Goal: Task Accomplishment & Management: Complete application form

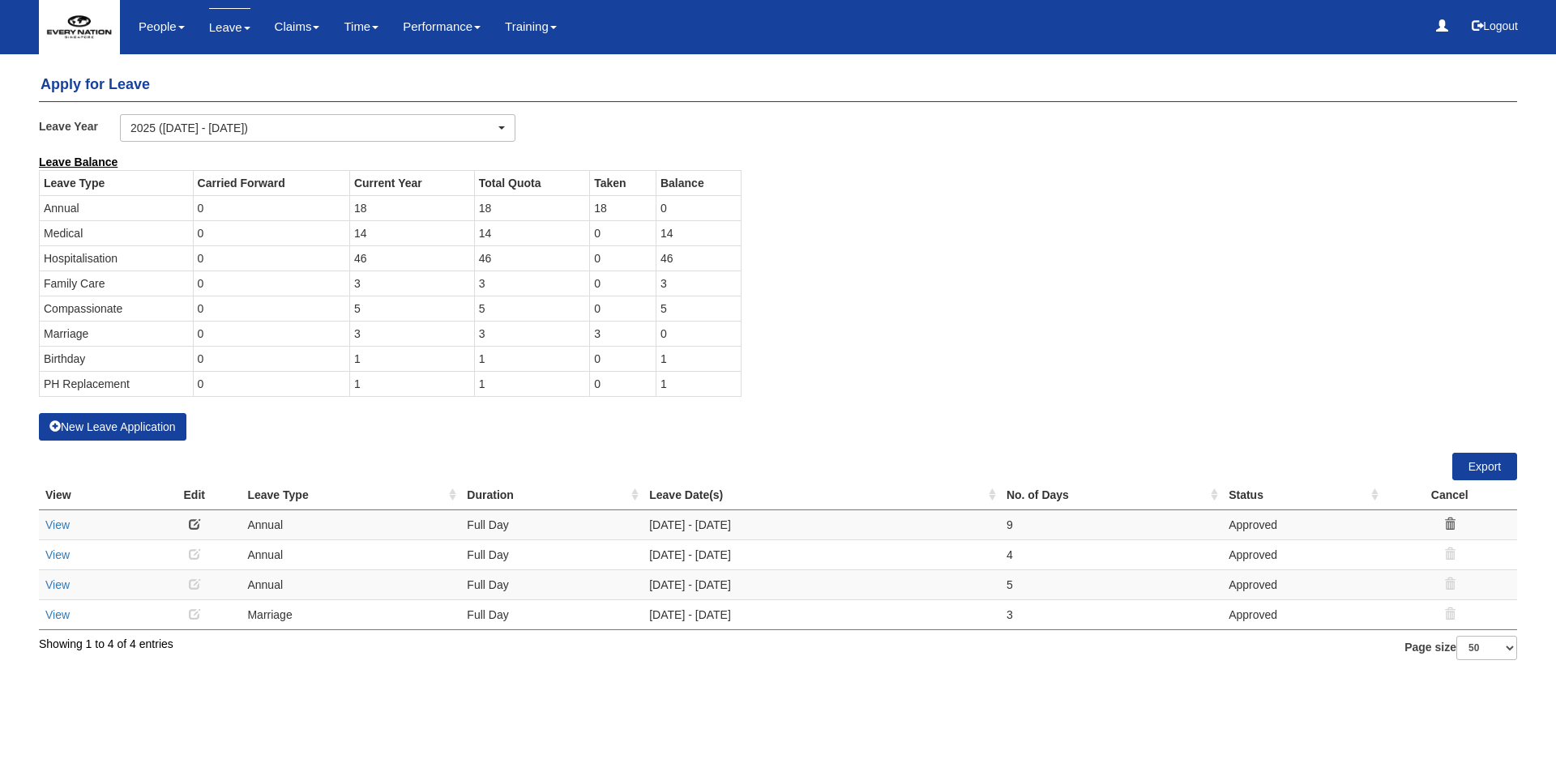
select select "50"
click at [112, 421] on button "New Leave Application" at bounding box center [112, 426] width 147 height 27
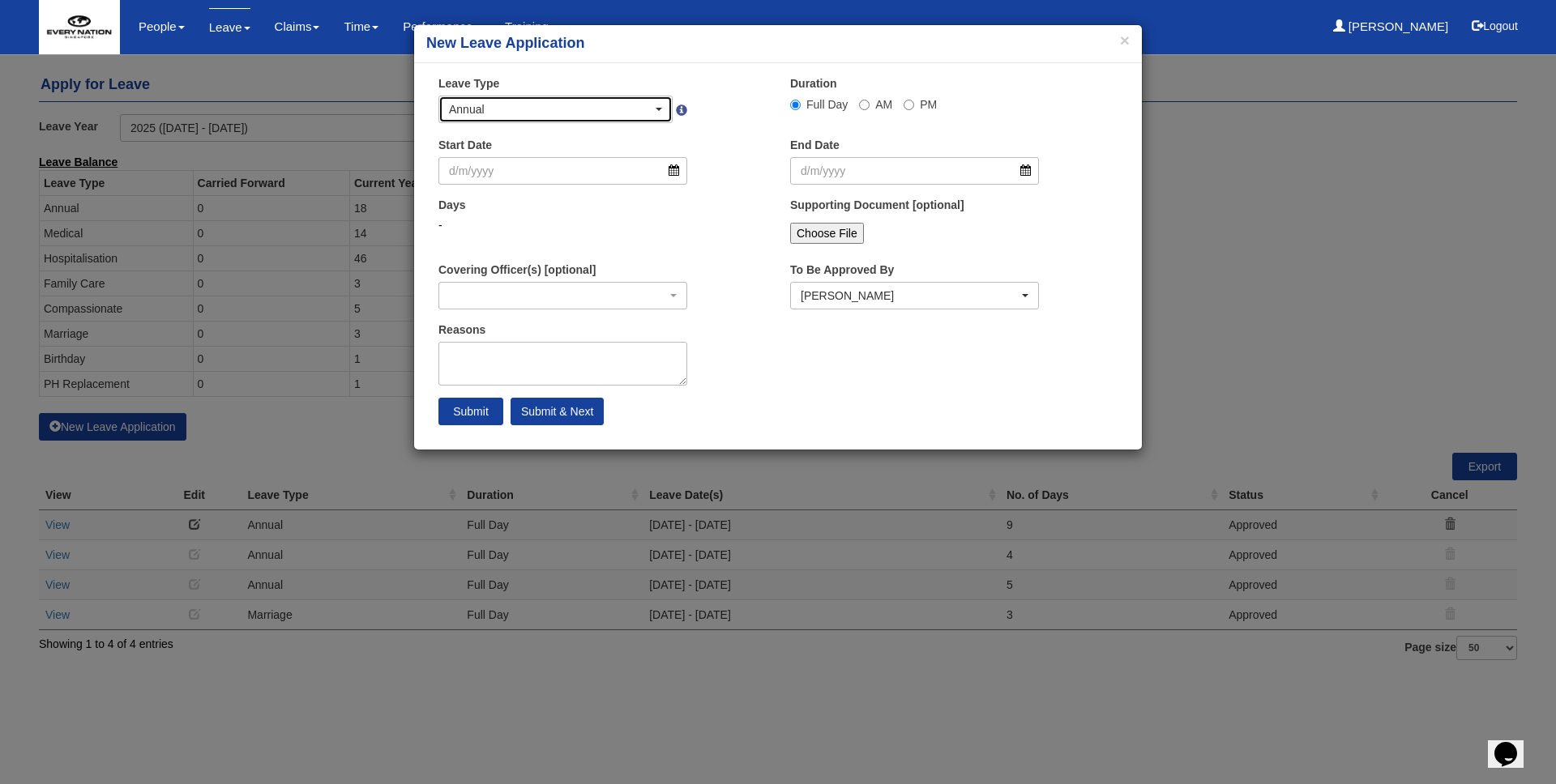
click at [578, 107] on div "Annual" at bounding box center [550, 110] width 203 height 17
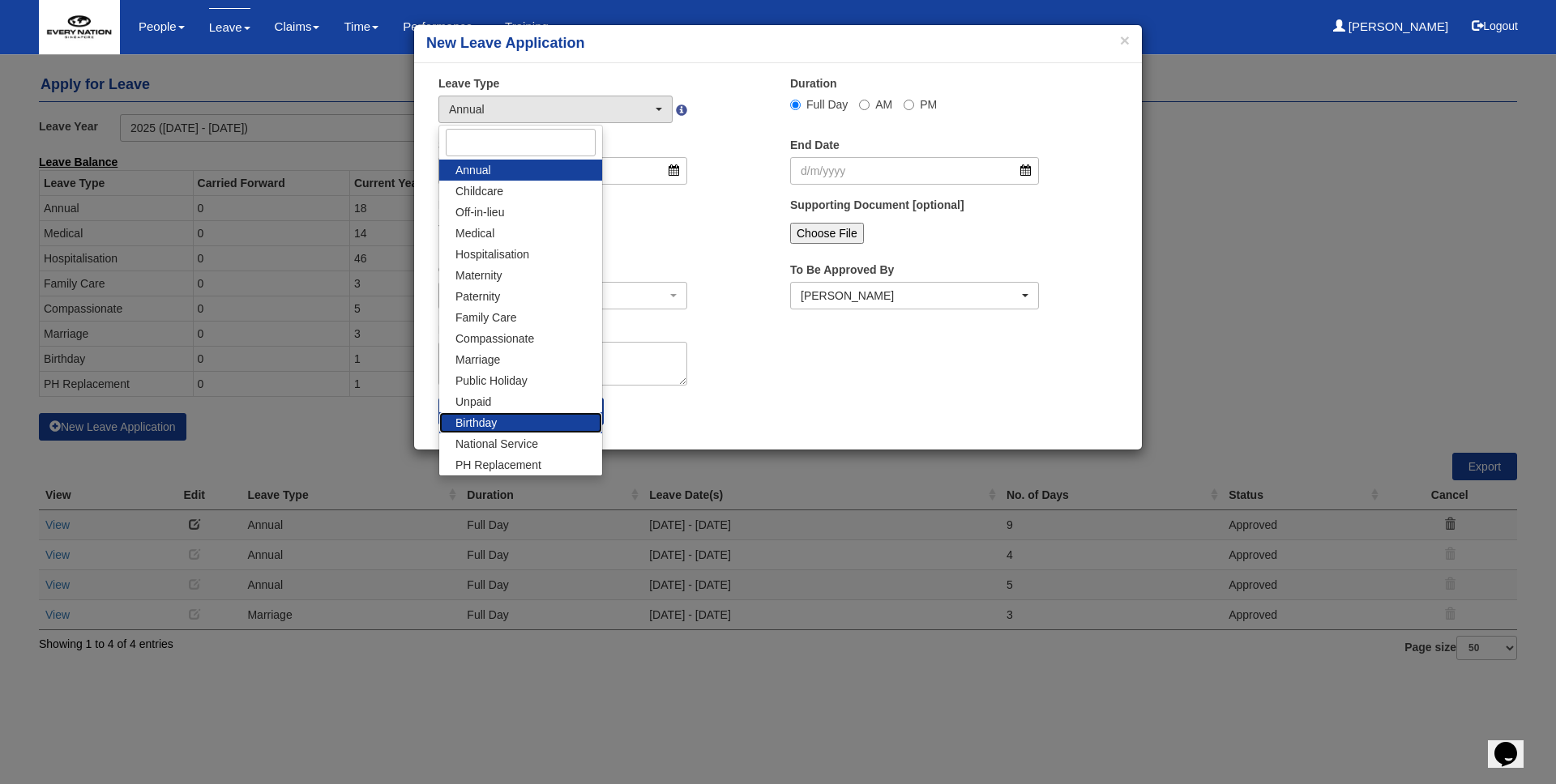
click at [523, 423] on link "Birthday" at bounding box center [521, 422] width 163 height 21
select select "19"
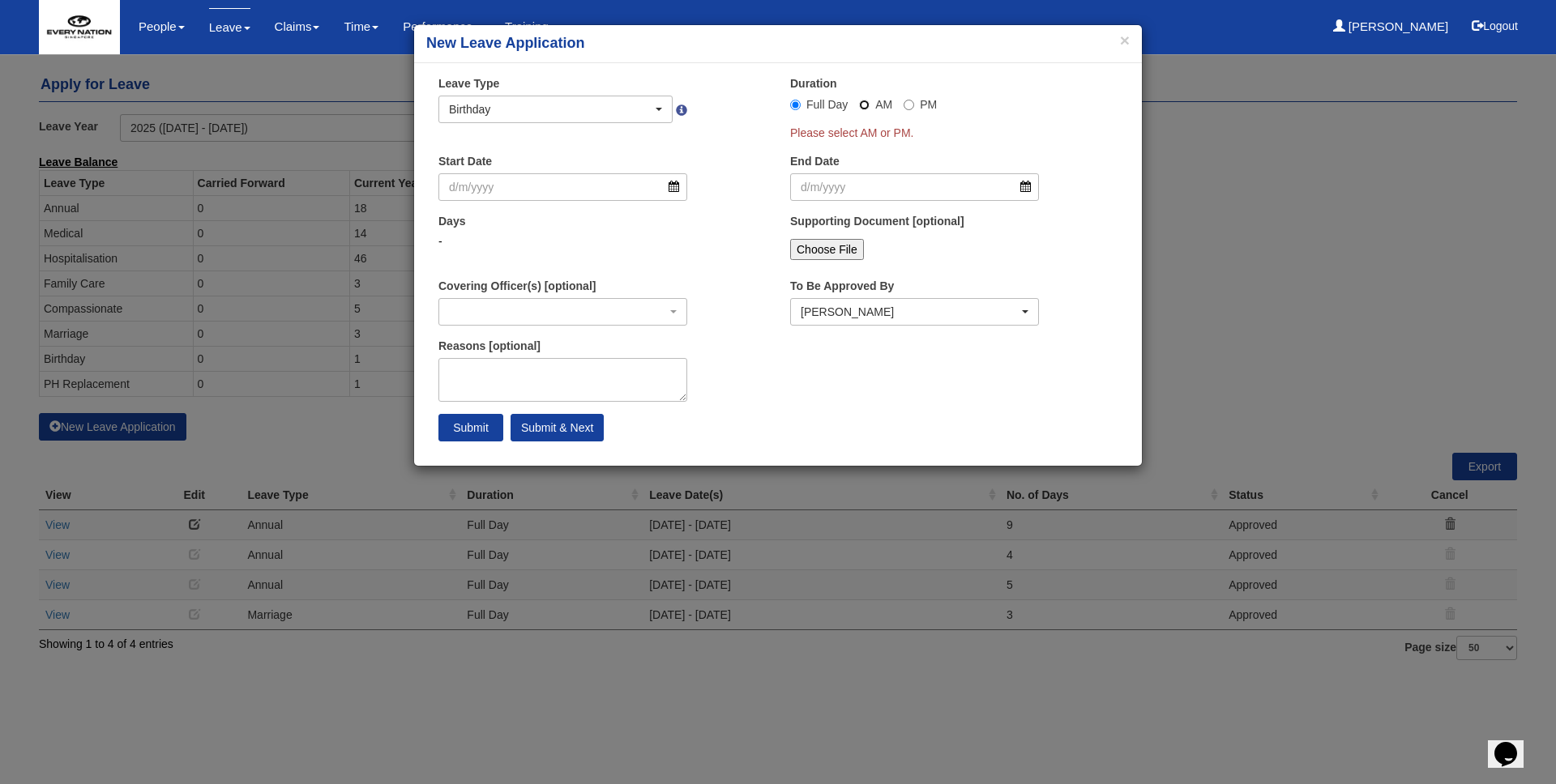
drag, startPoint x: 861, startPoint y: 102, endPoint x: 874, endPoint y: 102, distance: 13.0
click at [861, 102] on input "AM" at bounding box center [864, 105] width 11 height 11
radio input "true"
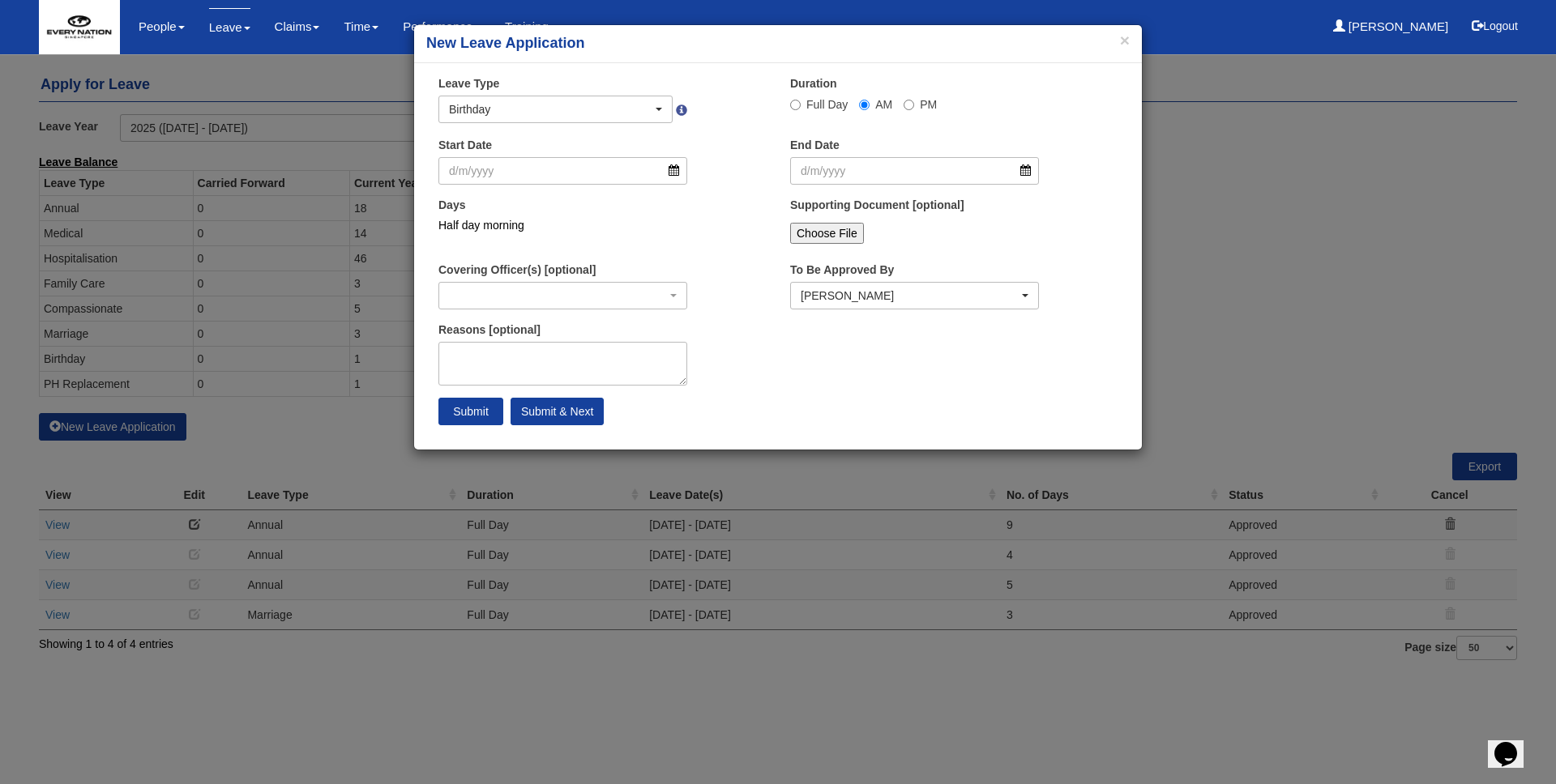
click at [914, 102] on label "PM" at bounding box center [920, 105] width 33 height 17
click at [914, 102] on input "PM" at bounding box center [908, 105] width 11 height 11
radio input "true"
click at [792, 107] on input "Full Day" at bounding box center [795, 105] width 11 height 11
radio input "true"
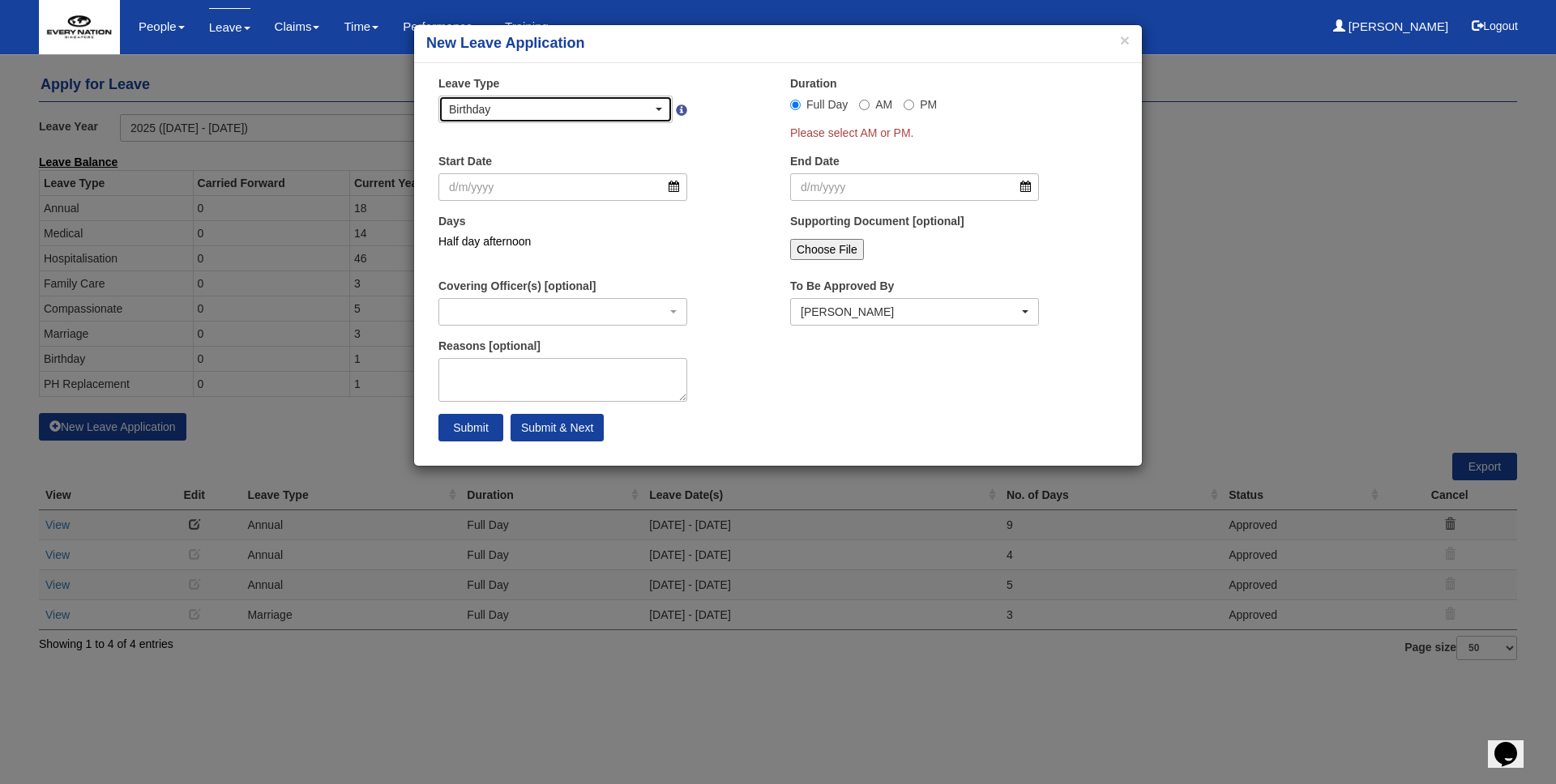
click at [605, 112] on div "Birthday" at bounding box center [550, 110] width 203 height 17
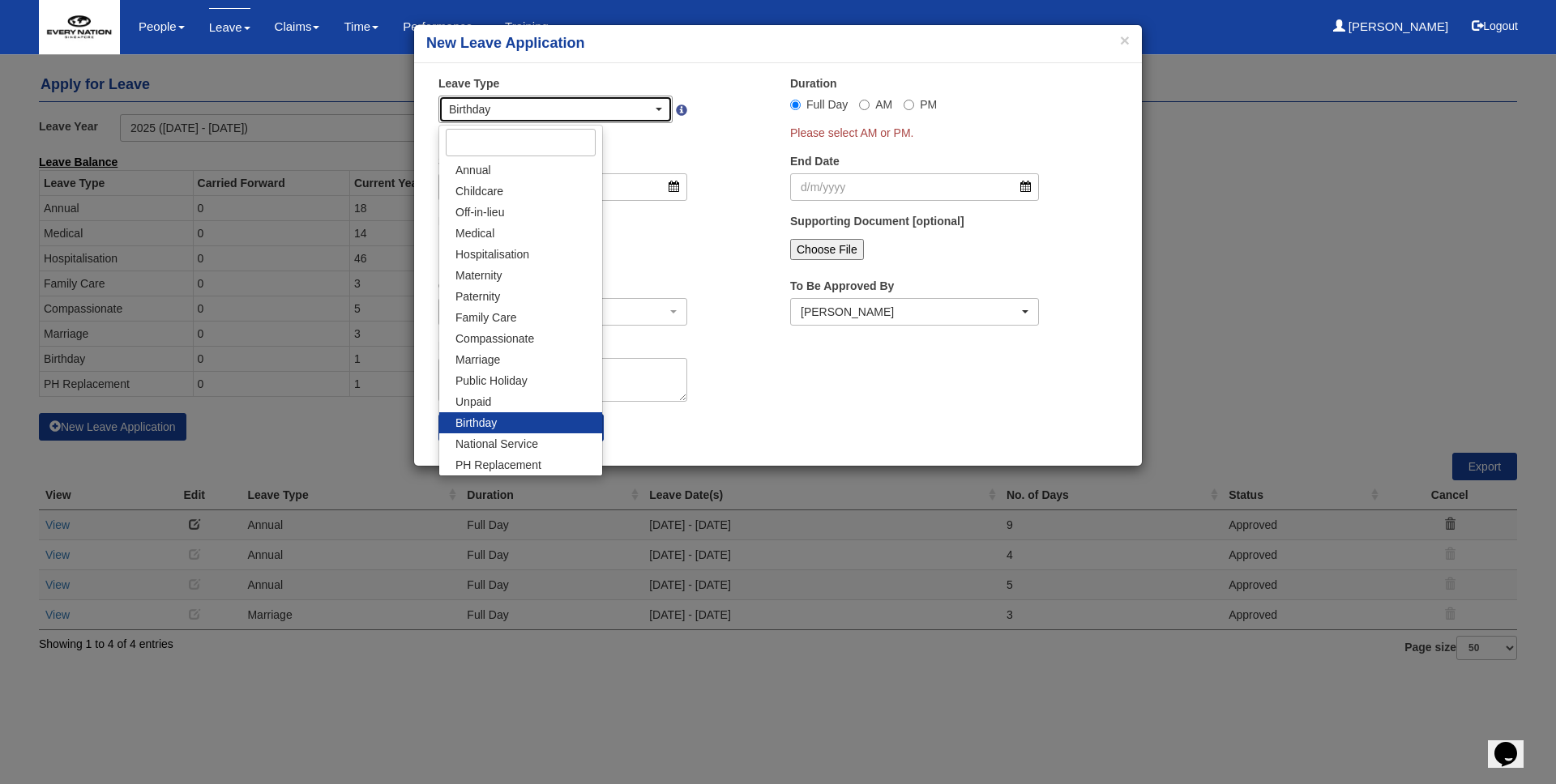
click at [605, 112] on div "Birthday" at bounding box center [550, 110] width 203 height 17
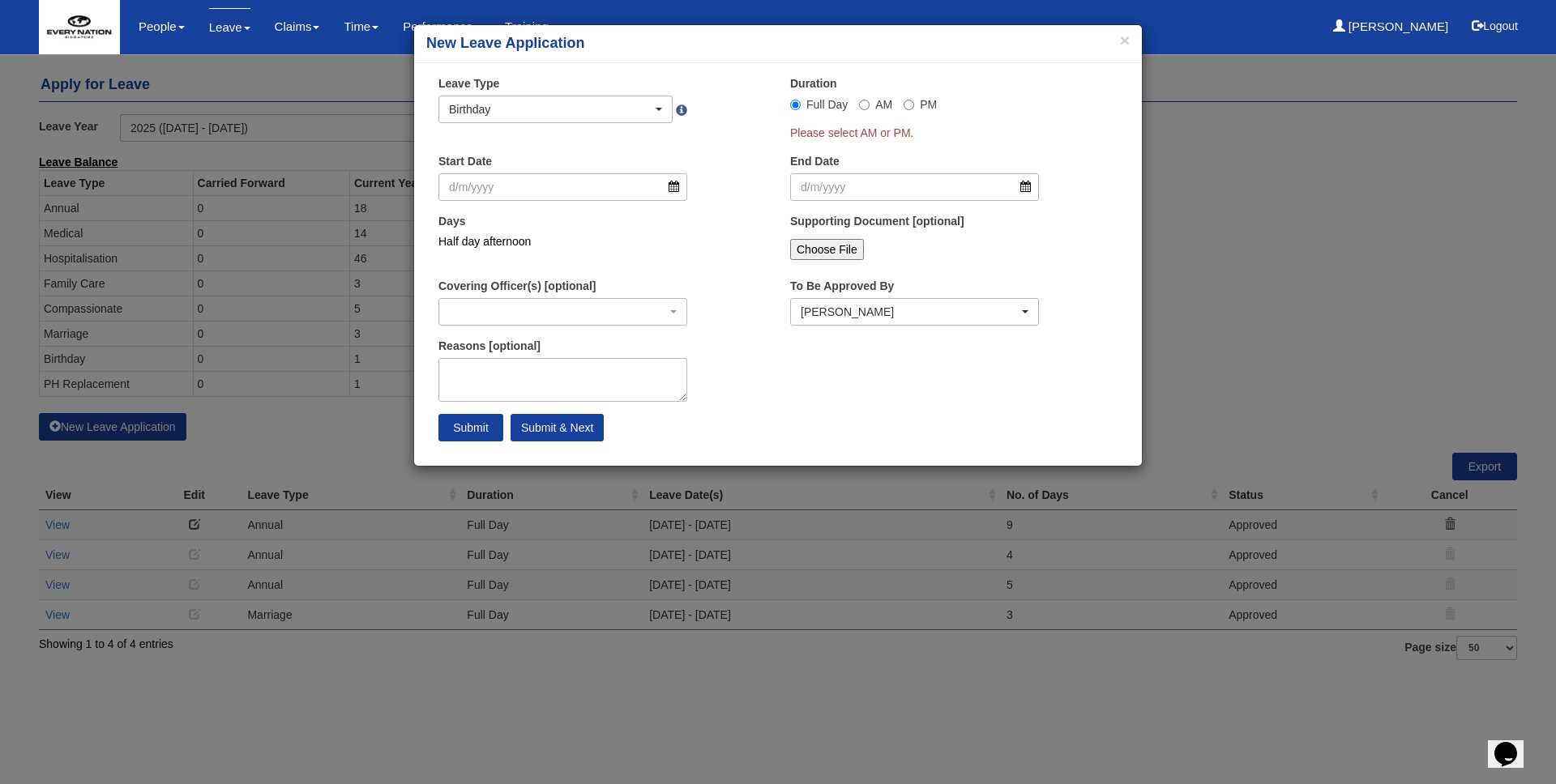
click at [727, 115] on div "Leave Type Annual Childcare Off-in-lieu Medical Hospitalisation Maternity Pater…" at bounding box center [602, 105] width 352 height 60
click at [608, 188] on input "Start Date" at bounding box center [563, 187] width 249 height 27
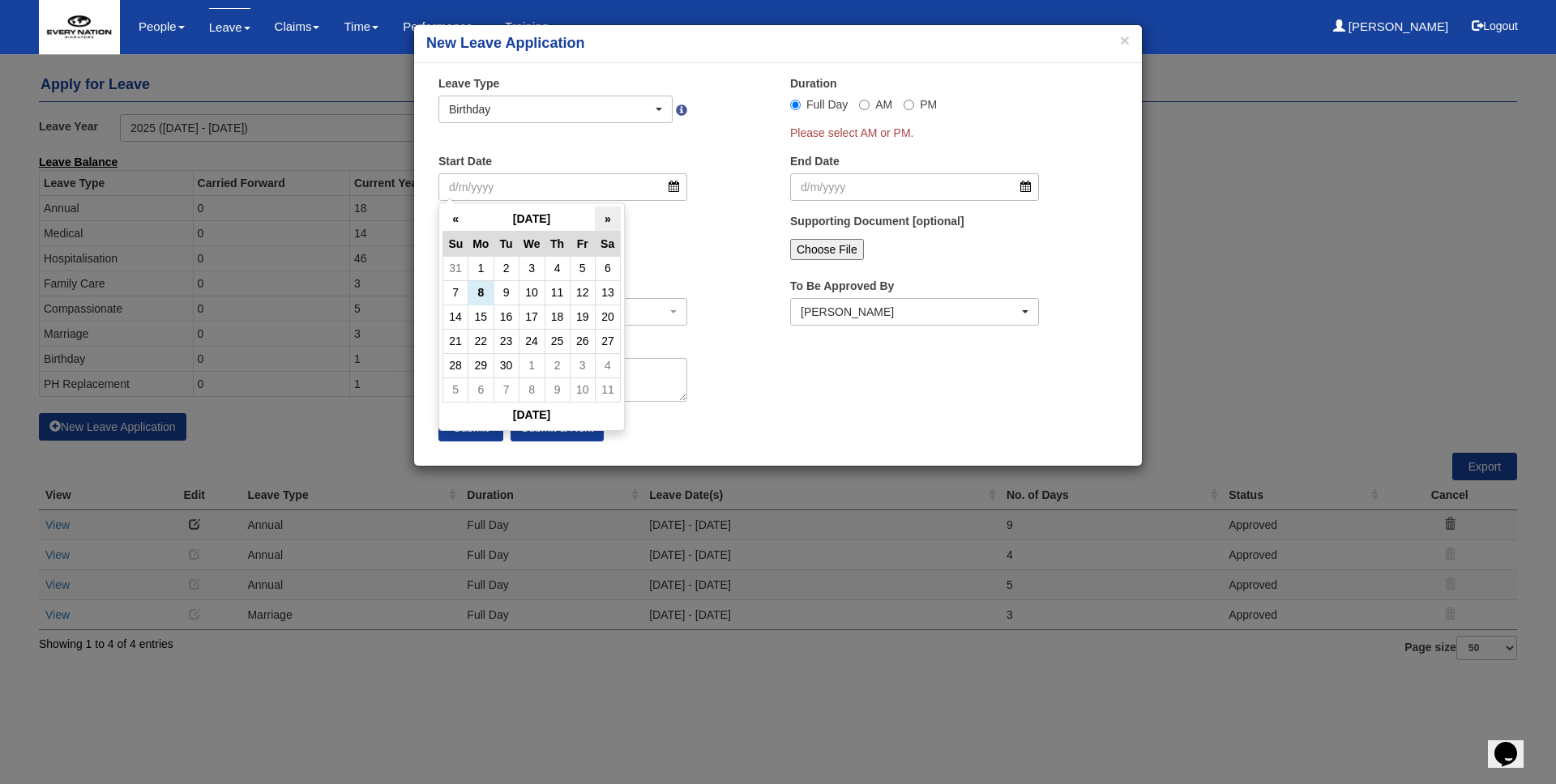
click at [611, 217] on th "»" at bounding box center [607, 219] width 25 height 25
click at [504, 292] on td "9" at bounding box center [506, 292] width 25 height 24
type input "[DATE]"
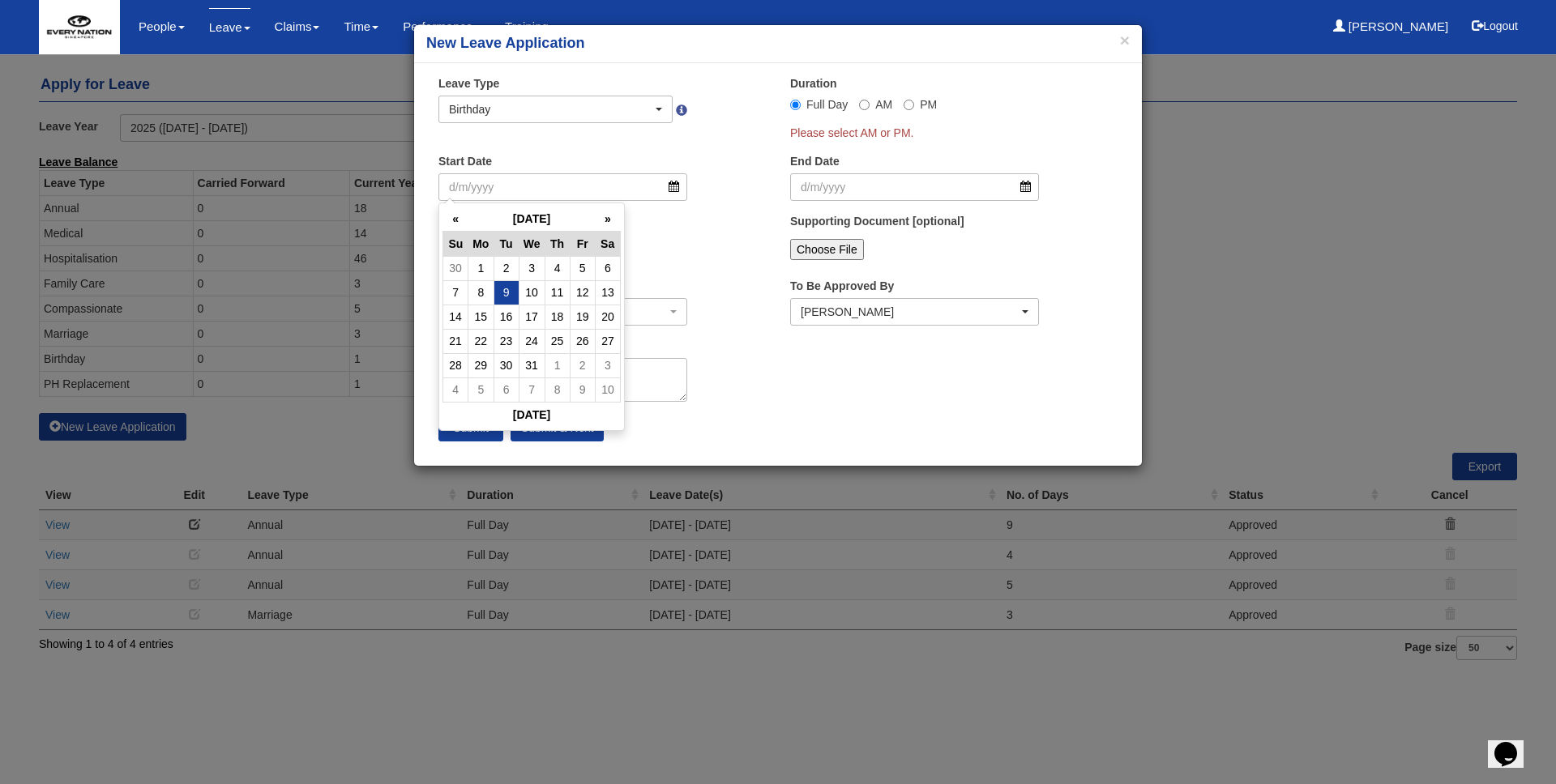
type input "[DATE]"
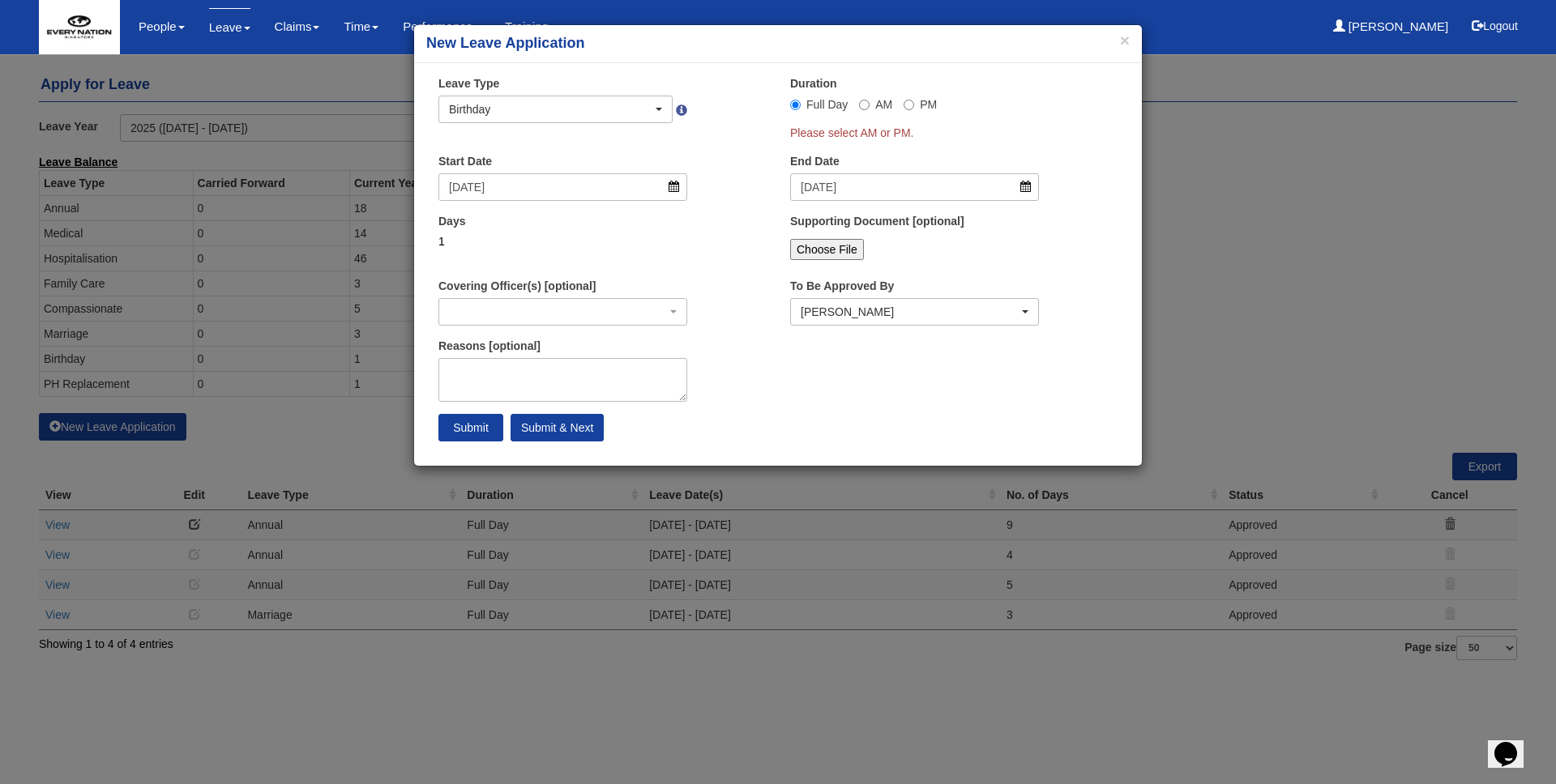
select select
click at [1120, 38] on button "×" at bounding box center [1125, 40] width 10 height 17
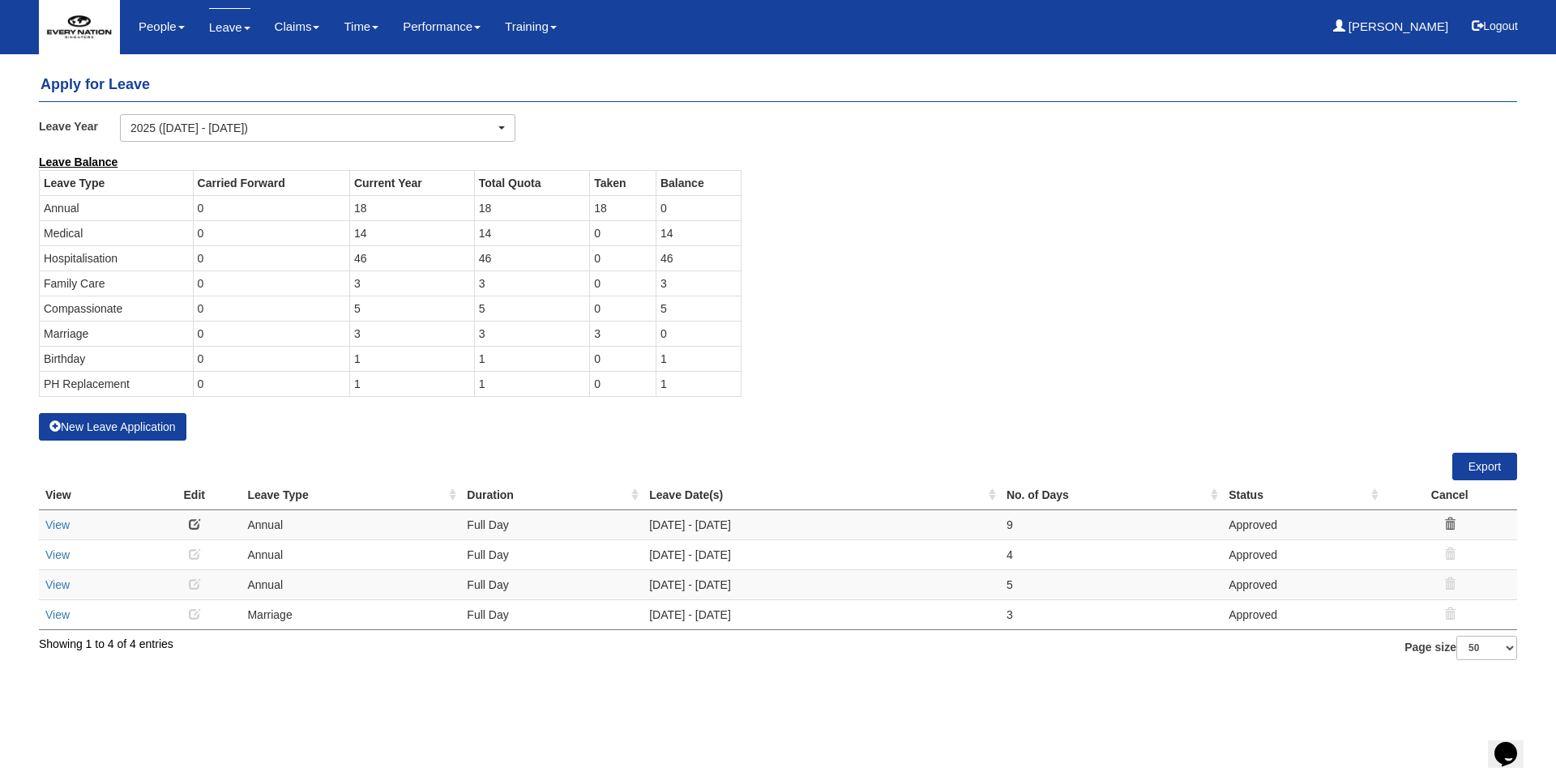
drag, startPoint x: 663, startPoint y: 284, endPoint x: 670, endPoint y: 306, distance: 23.1
click at [670, 306] on tbody "Leave Type Carried Forward Current Year Total Quota Taken Balance Annual 0 18 1…" at bounding box center [390, 283] width 702 height 226
click at [816, 306] on div "Leave Balance Leave Type Carried Forward Current Year Total Quota Taken Balance…" at bounding box center [765, 283] width 1478 height 259
click at [131, 435] on button "New Leave Application" at bounding box center [112, 426] width 147 height 27
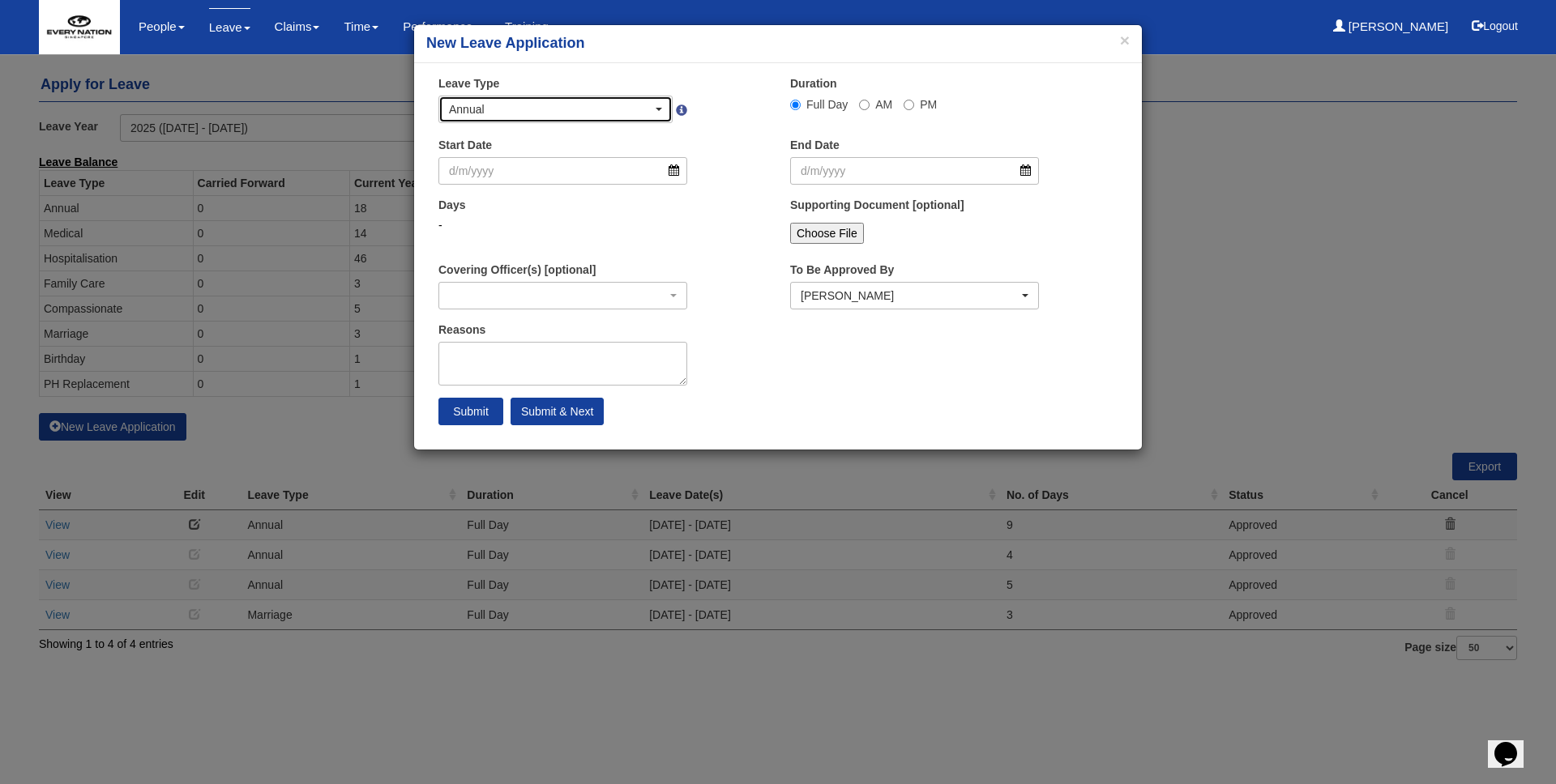
click at [603, 116] on div "Annual" at bounding box center [555, 109] width 232 height 26
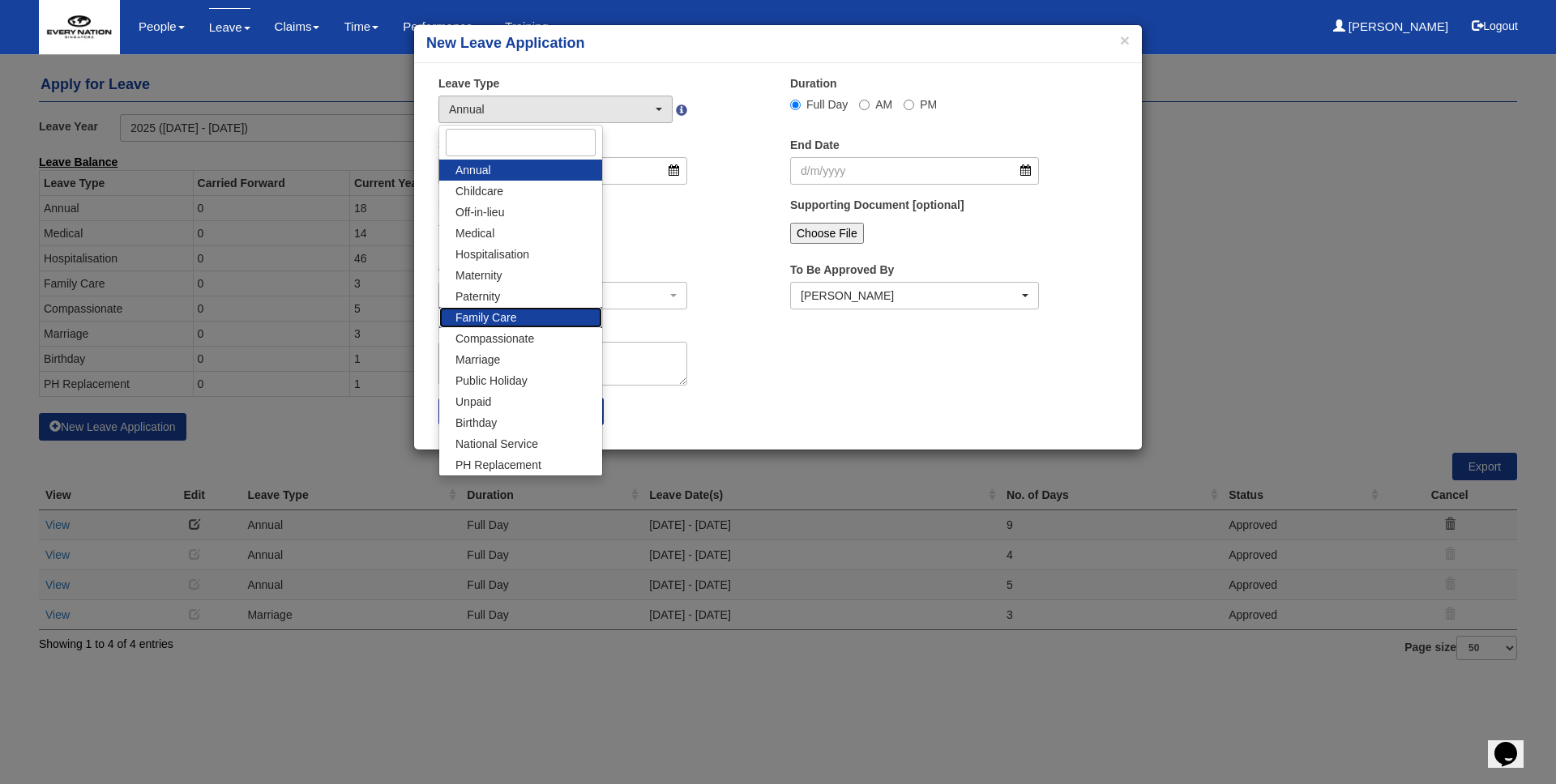
click at [538, 316] on link "Family Care" at bounding box center [521, 317] width 163 height 21
select select "9"
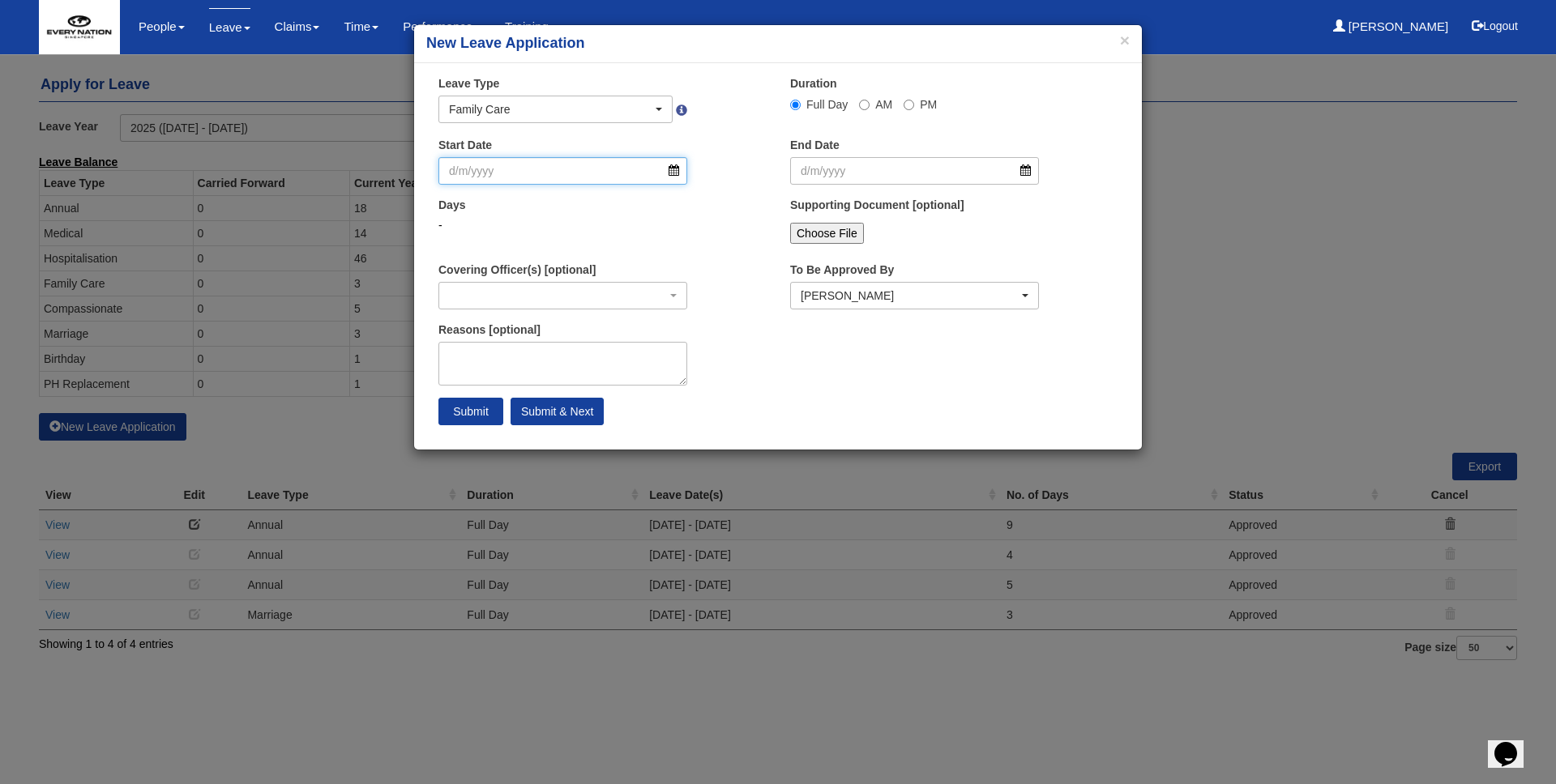
click at [576, 169] on input "Start Date" at bounding box center [563, 170] width 249 height 27
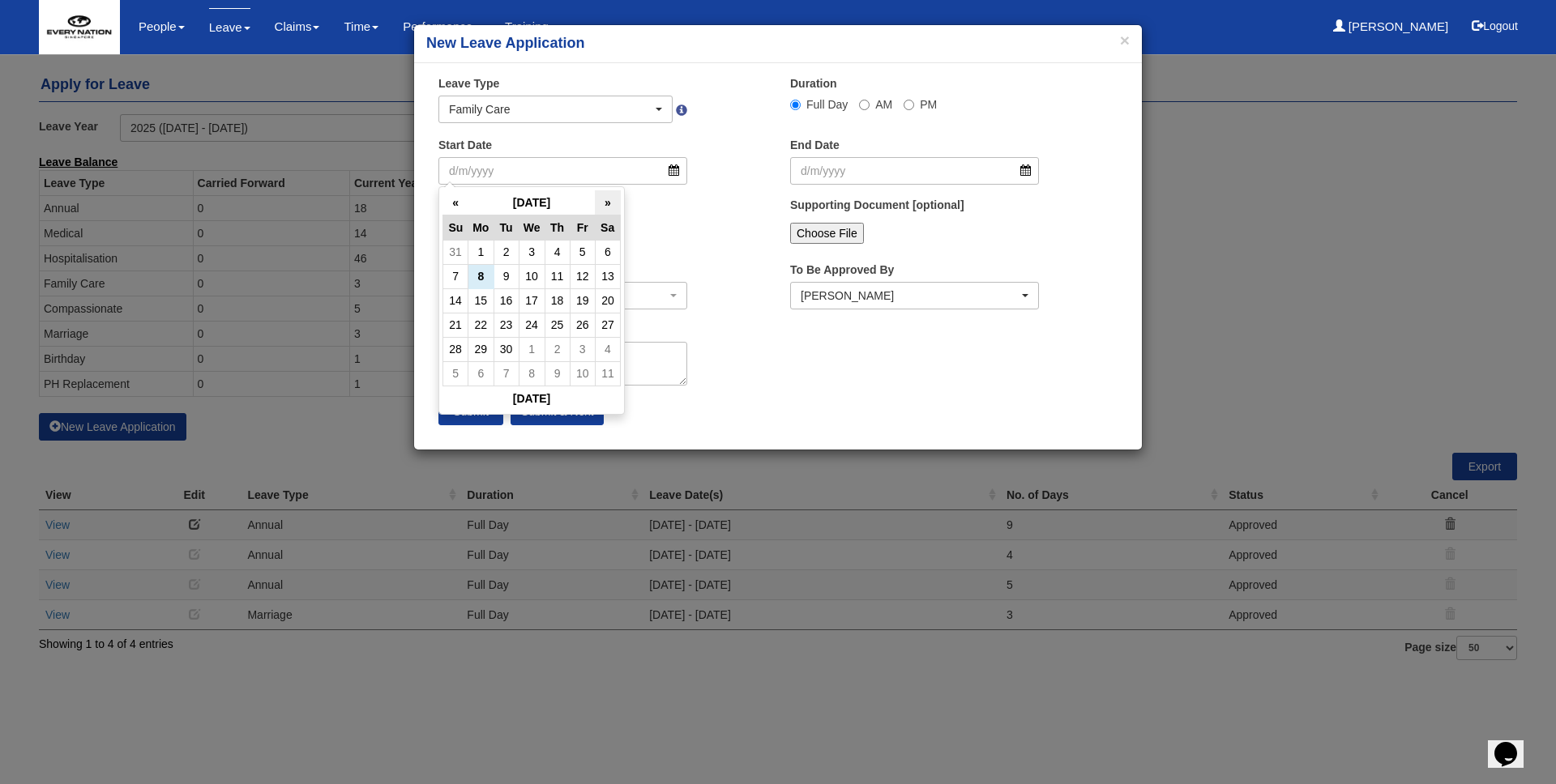
click at [617, 205] on th "»" at bounding box center [607, 202] width 25 height 25
click at [574, 325] on td "26" at bounding box center [582, 325] width 25 height 24
type input "[DATE]"
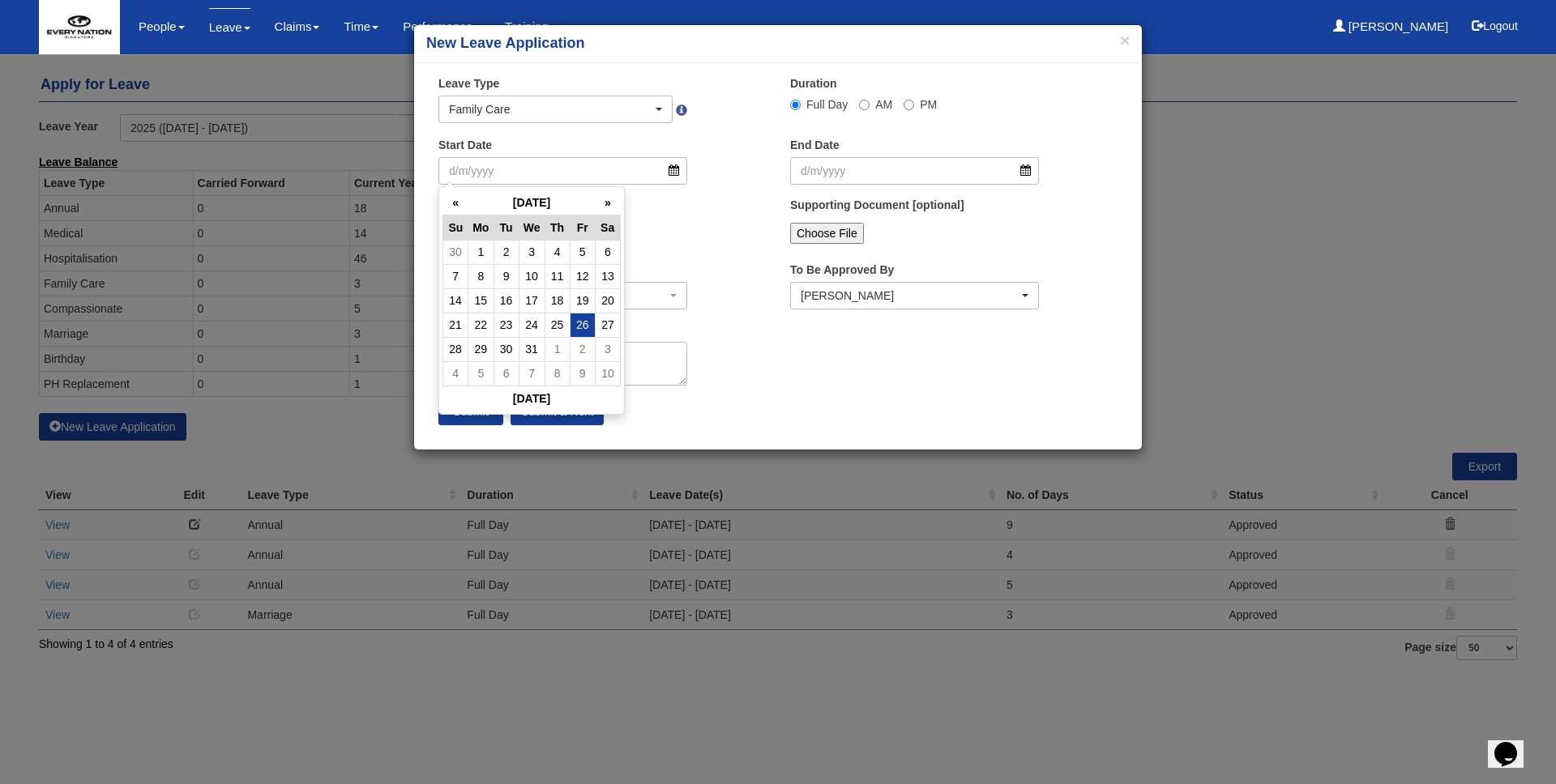
type input "[DATE]"
select select
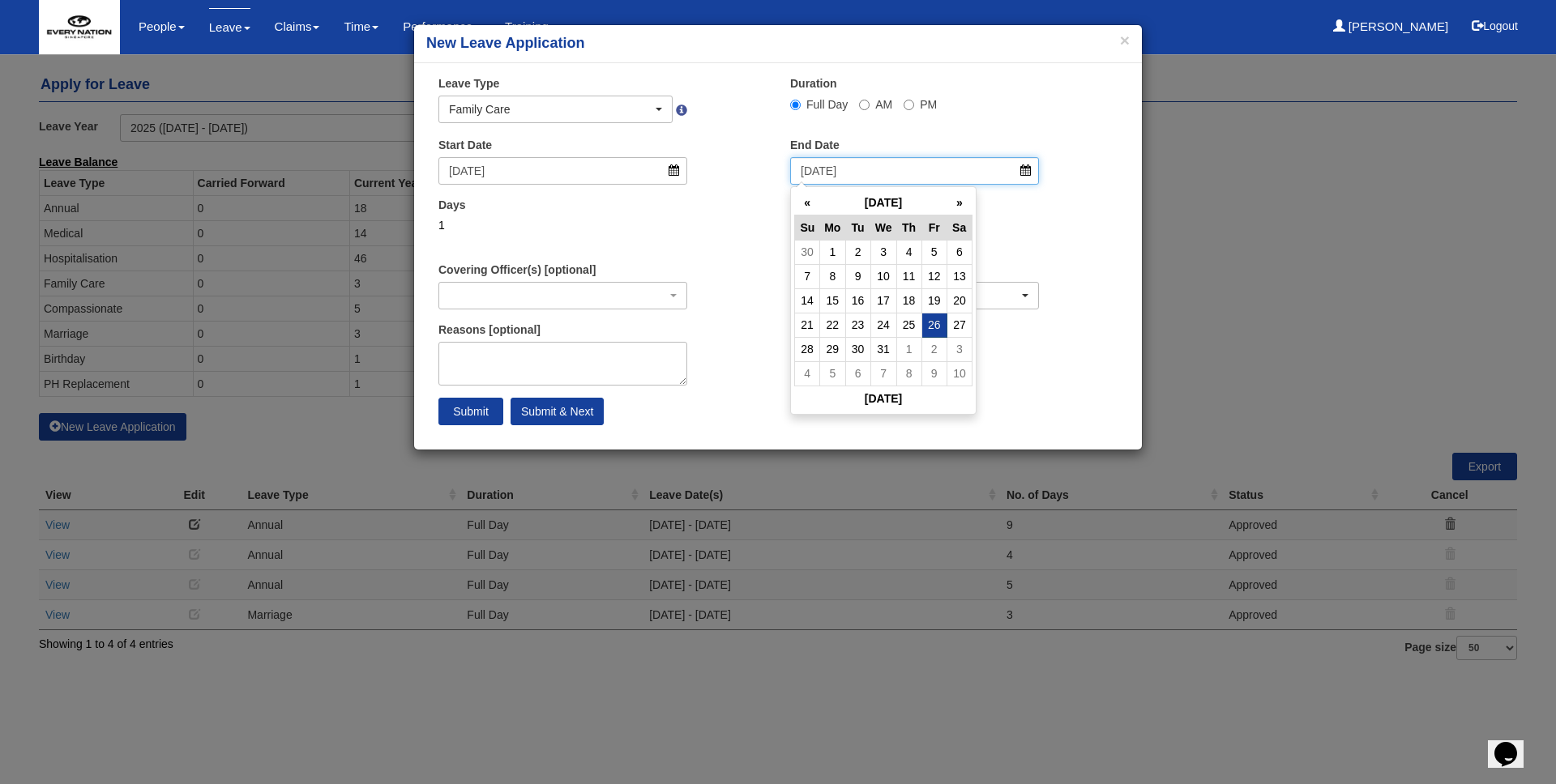
click at [858, 173] on input "[DATE]" at bounding box center [914, 170] width 249 height 27
click at [836, 347] on td "29" at bounding box center [832, 349] width 25 height 24
type input "[DATE]"
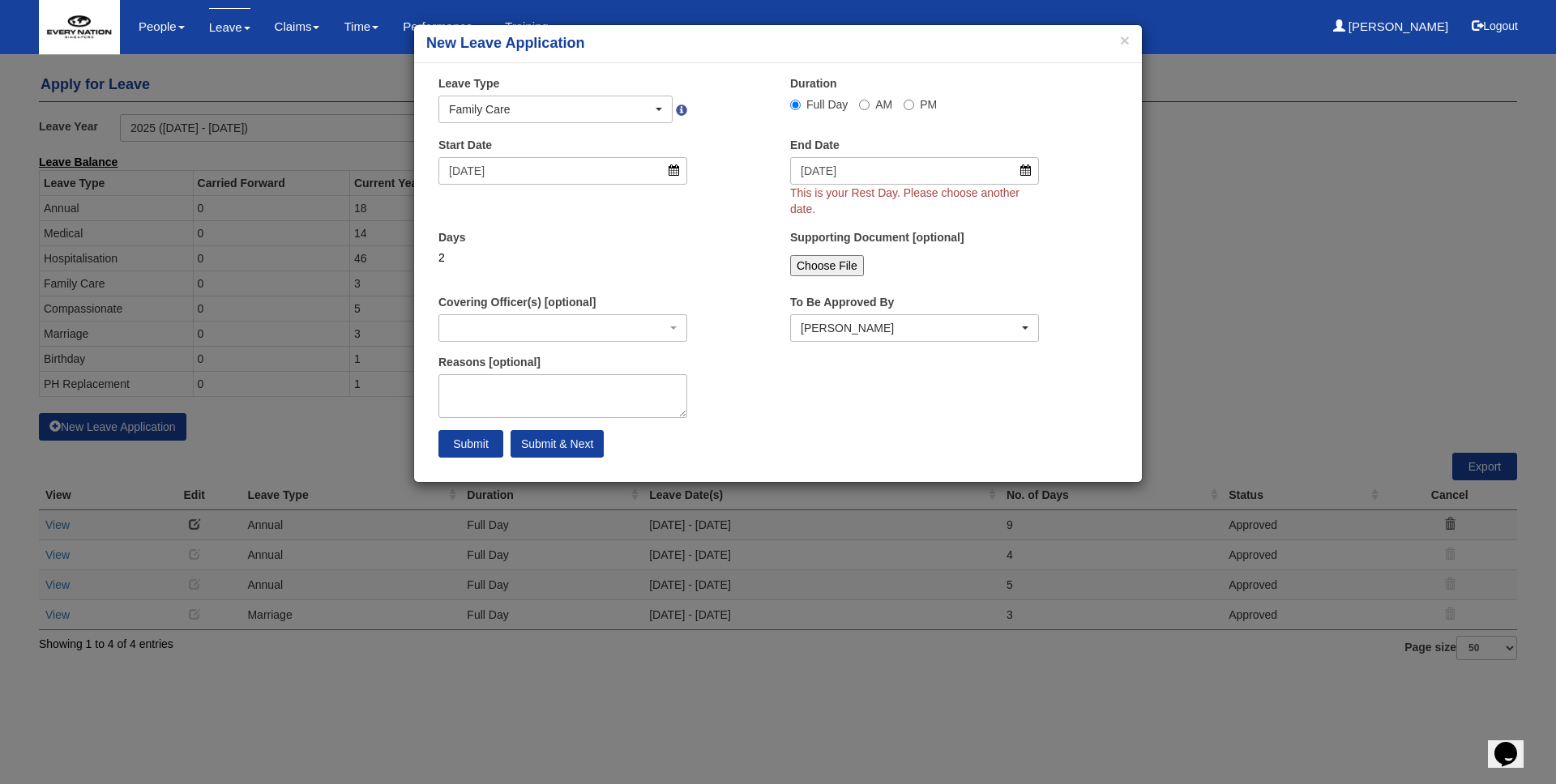
select select
click at [975, 161] on input "[DATE]" at bounding box center [914, 170] width 249 height 27
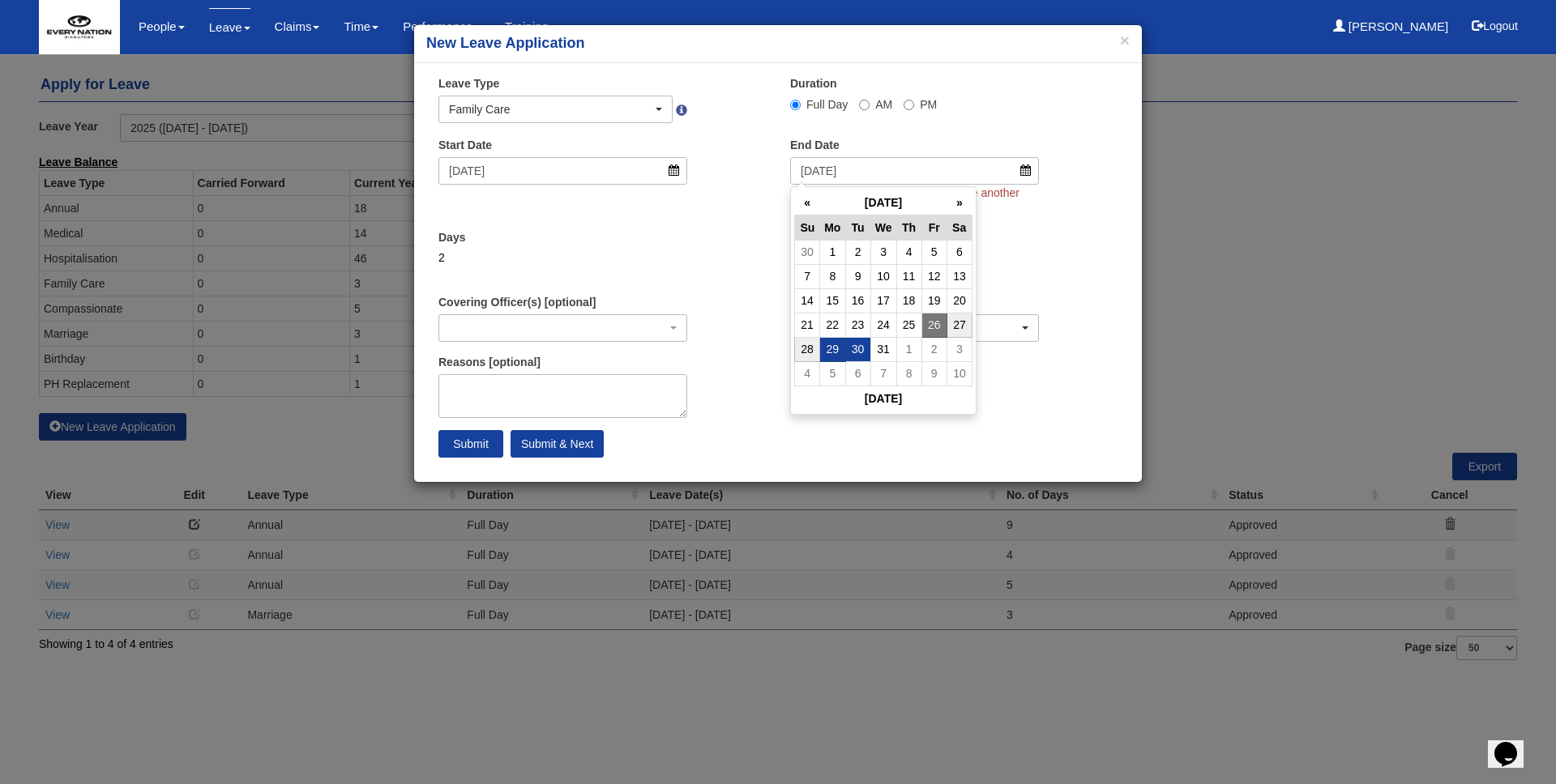
click at [858, 354] on td "30" at bounding box center [858, 349] width 25 height 24
type input "[DATE]"
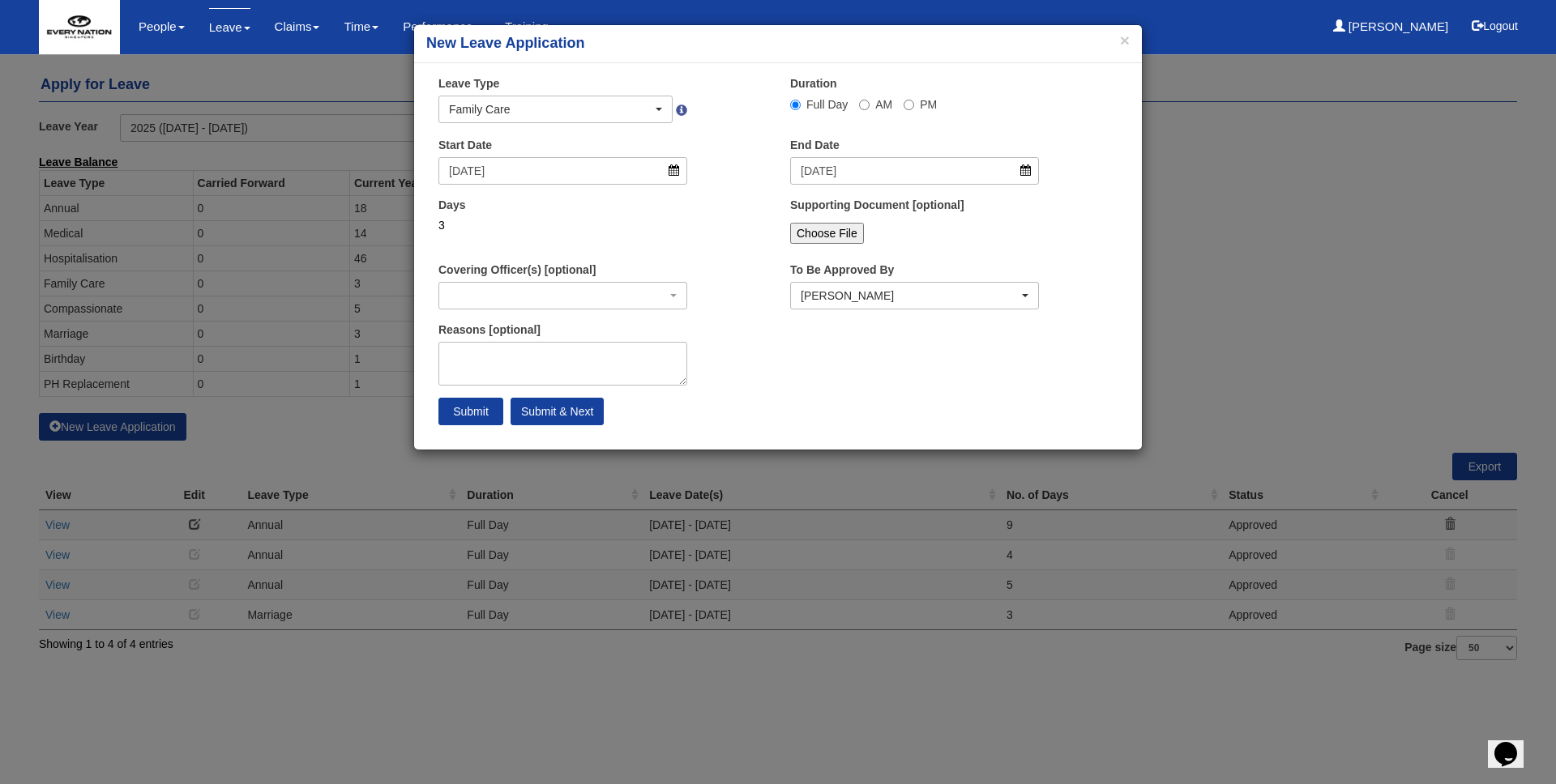
select select
click at [756, 178] on div "Start Date [DATE]" at bounding box center [602, 167] width 352 height 60
click at [1127, 35] on button "×" at bounding box center [1125, 40] width 10 height 17
